Goal: Complete application form

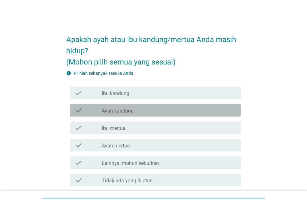
click at [128, 109] on label "Ayah kandung" at bounding box center [118, 111] width 32 height 6
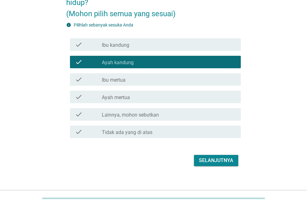
scroll to position [53, 0]
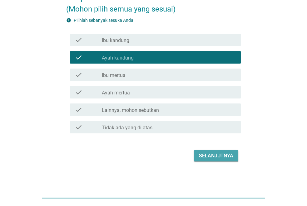
click at [214, 157] on div "Selanjutnya" at bounding box center [216, 155] width 34 height 7
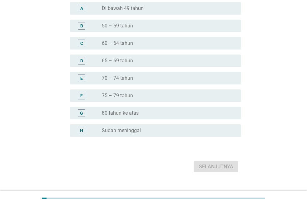
scroll to position [0, 0]
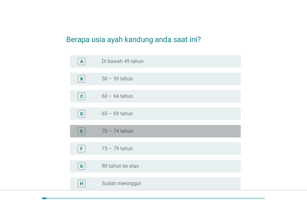
click at [138, 131] on div "radio_button_unchecked 70 – 74 tahun" at bounding box center [166, 131] width 129 height 6
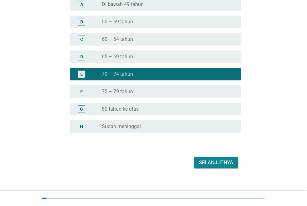
scroll to position [64, 0]
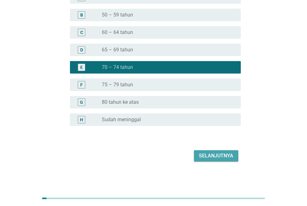
click at [208, 155] on div "Selanjutnya" at bounding box center [216, 155] width 34 height 7
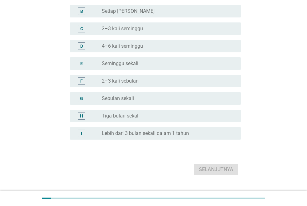
scroll to position [93, 0]
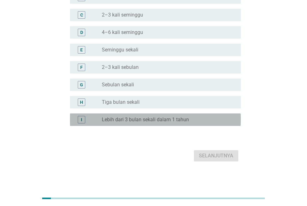
click at [157, 121] on label "Lebih dari 3 bulan sekali dalam 1 tahun" at bounding box center [145, 120] width 87 height 6
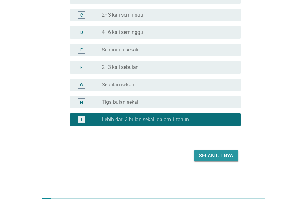
click at [202, 157] on div "Selanjutnya" at bounding box center [216, 155] width 34 height 7
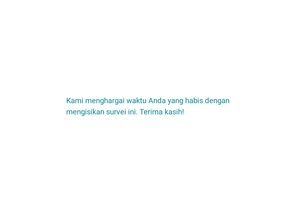
scroll to position [0, 0]
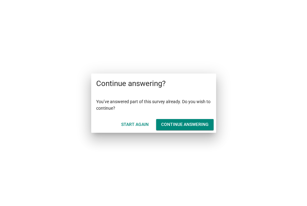
click at [173, 124] on div "Continue answering" at bounding box center [184, 124] width 47 height 7
